Goal: Task Accomplishment & Management: Manage account settings

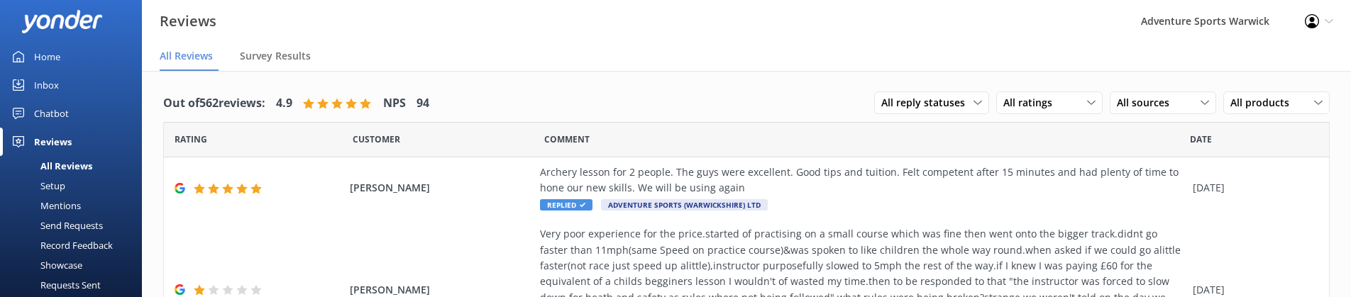
click at [53, 84] on div "Inbox" at bounding box center [46, 85] width 25 height 28
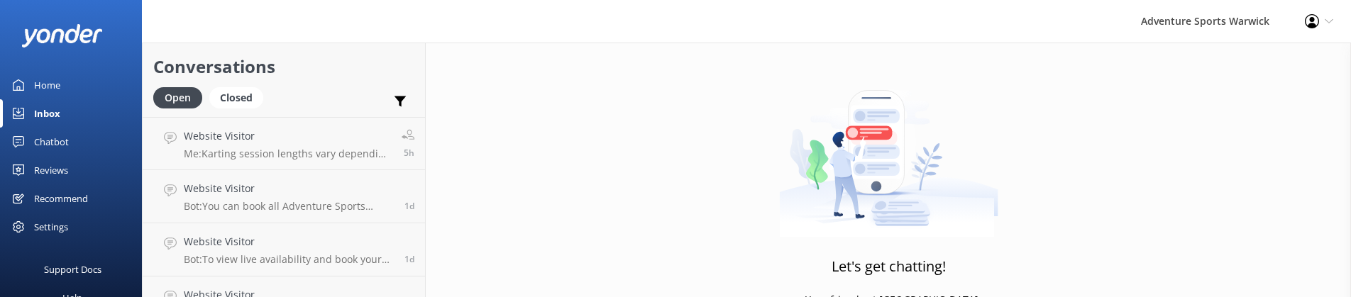
click at [53, 176] on div "Reviews" at bounding box center [51, 170] width 34 height 28
